Goal: Find specific page/section: Find specific page/section

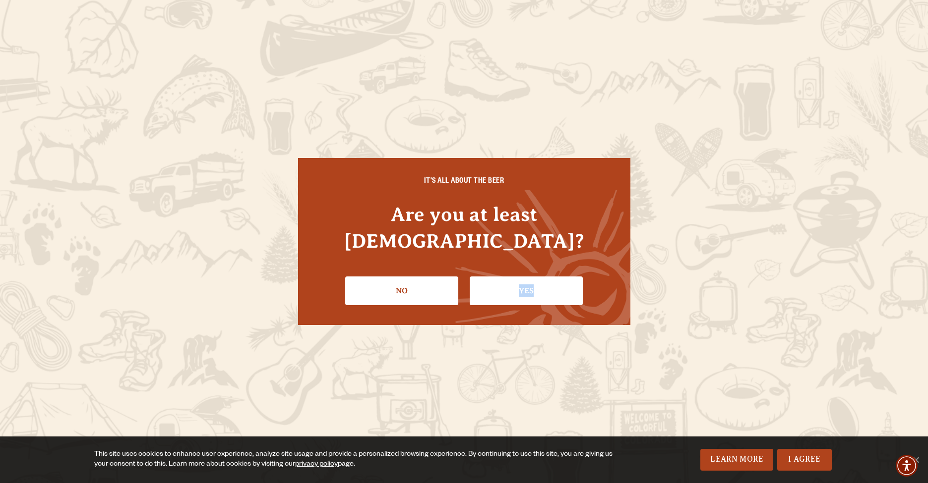
click at [502, 282] on link "Yes" at bounding box center [526, 291] width 113 height 29
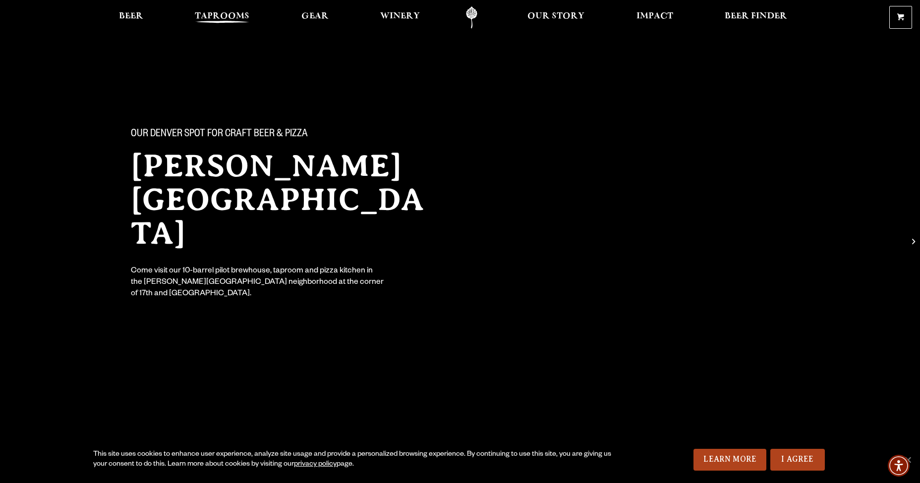
click at [225, 17] on span "Taprooms" at bounding box center [222, 16] width 55 height 8
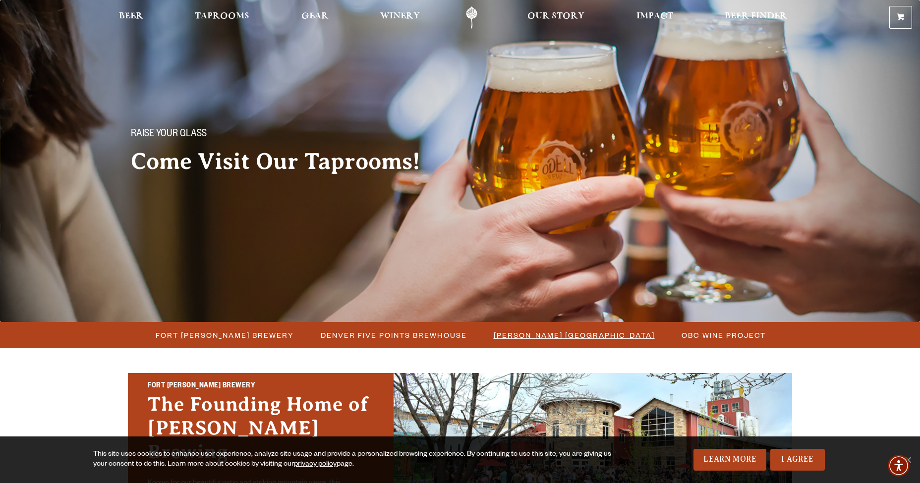
click at [573, 338] on span "[PERSON_NAME] [GEOGRAPHIC_DATA]" at bounding box center [574, 335] width 161 height 14
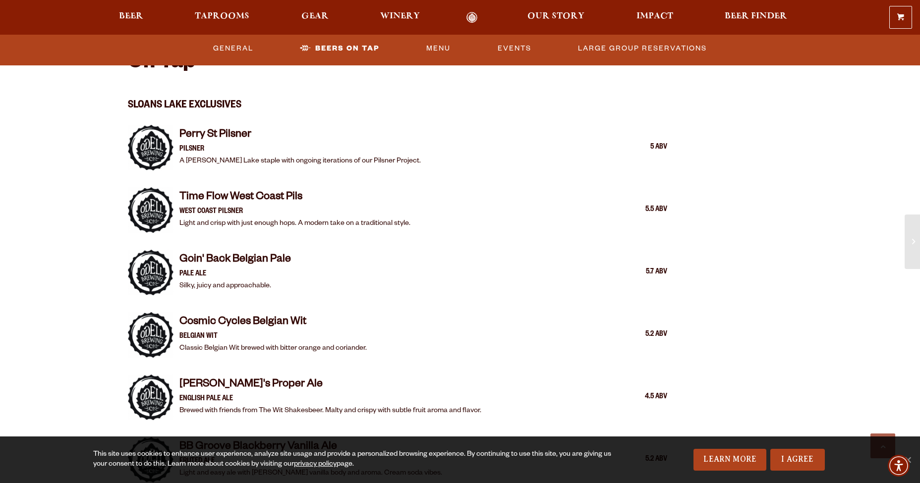
scroll to position [1038, 0]
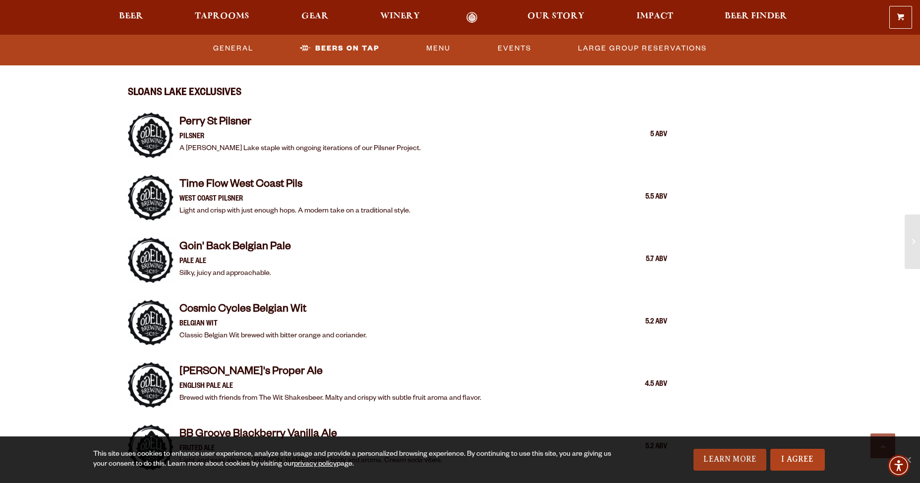
drag, startPoint x: 788, startPoint y: 461, endPoint x: 754, endPoint y: 456, distance: 34.6
click at [786, 460] on link "I Agree" at bounding box center [797, 460] width 55 height 22
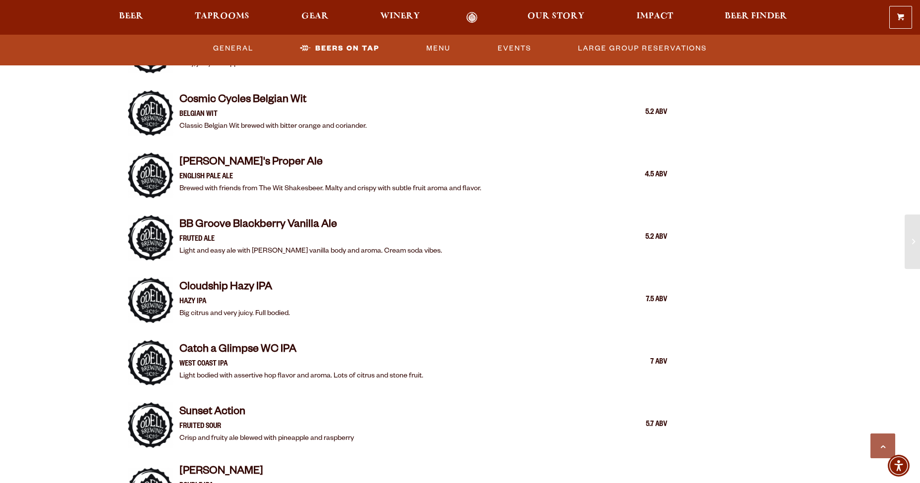
scroll to position [1273, 0]
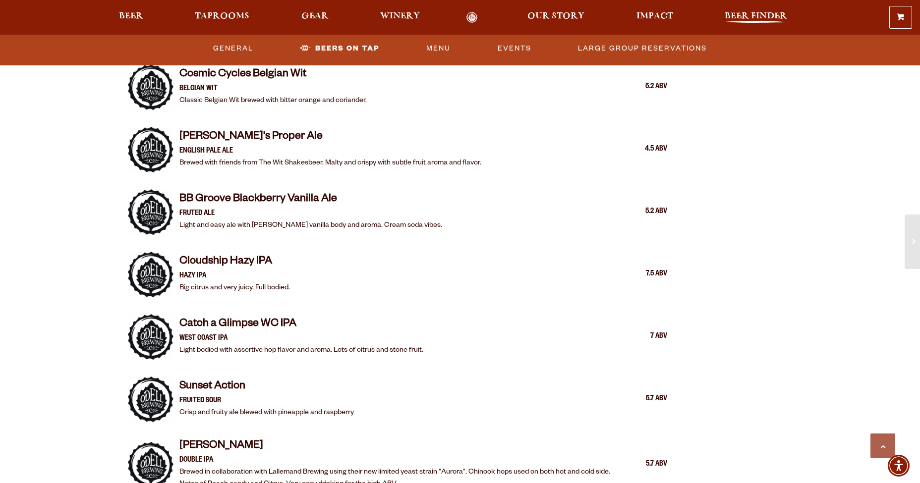
click at [749, 16] on span "Beer Finder" at bounding box center [756, 16] width 62 height 8
